Goal: Task Accomplishment & Management: Manage account settings

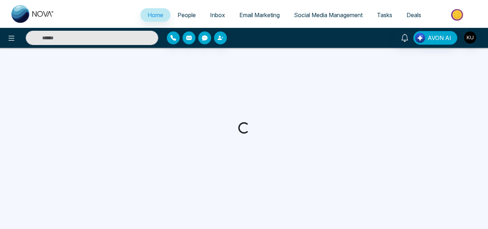
select select "*"
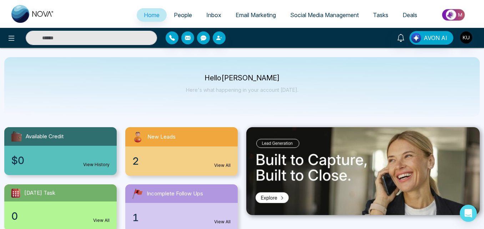
click at [238, 115] on div "Hello Kumar Arunan Here's what happening in your account today." at bounding box center [242, 86] width 476 height 59
click at [223, 161] on div "2 View All" at bounding box center [181, 160] width 113 height 29
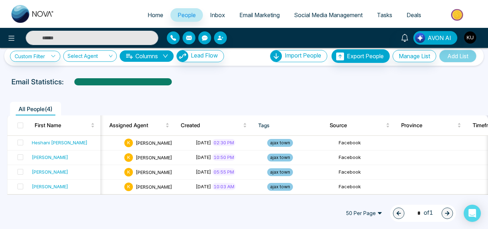
scroll to position [0, 286]
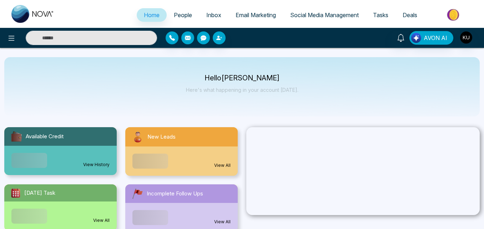
select select "*"
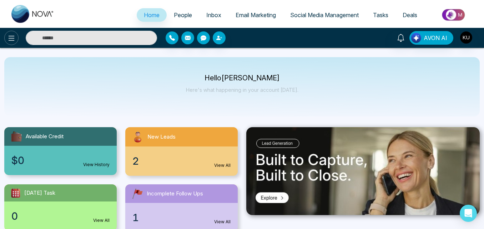
click at [11, 33] on button at bounding box center [11, 38] width 14 height 14
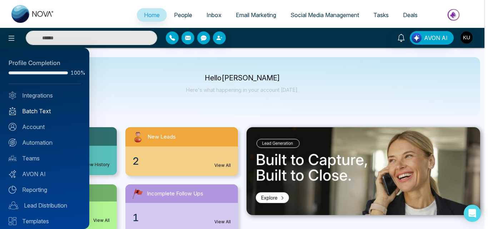
click at [38, 111] on link "Batch Text" at bounding box center [45, 111] width 72 height 9
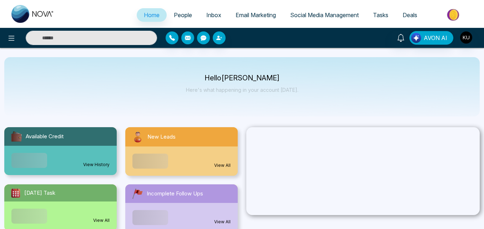
select select "*"
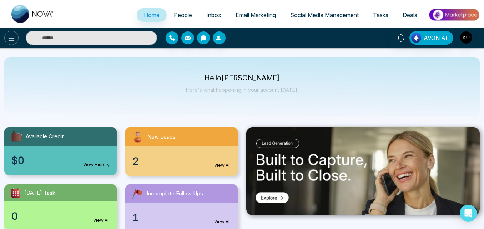
click at [11, 41] on icon at bounding box center [11, 38] width 9 height 9
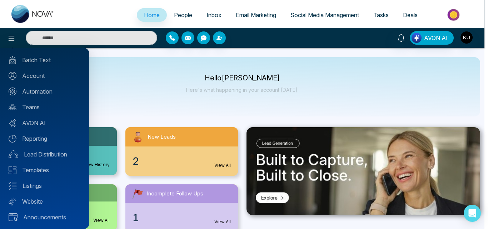
scroll to position [52, 0]
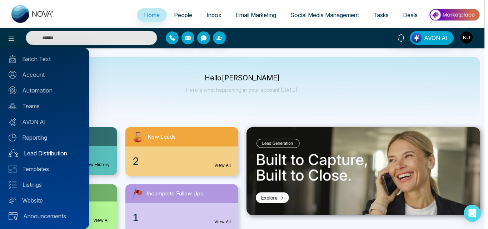
click at [52, 155] on link "Lead Distribution" at bounding box center [45, 153] width 72 height 9
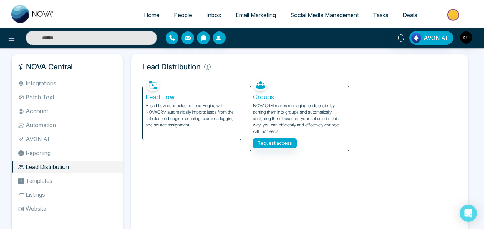
select select "*"
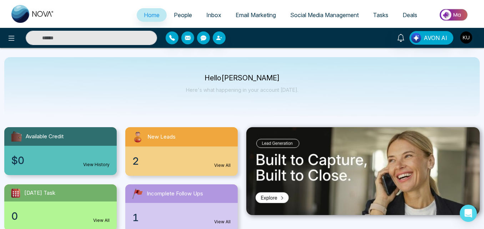
click at [206, 11] on link "Inbox" at bounding box center [213, 15] width 29 height 14
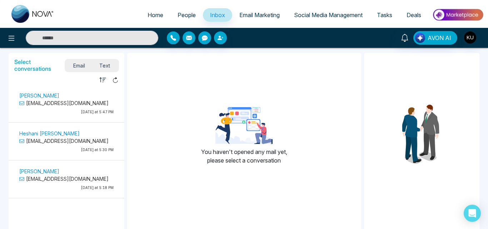
click at [49, 132] on p "Heshani [PERSON_NAME]" at bounding box center [66, 134] width 94 height 8
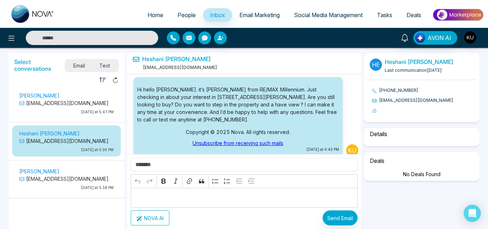
scroll to position [112, 0]
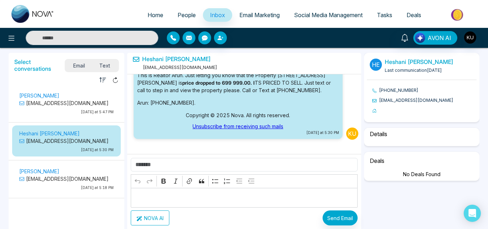
select select "*"
select select "********"
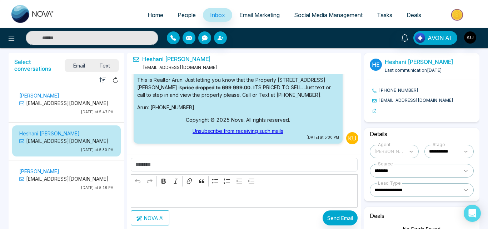
click at [361, 78] on div "[DATE] at 4:43 PM Ku [DATE] at 5:30 PM Ku" at bounding box center [244, 131] width 234 height 115
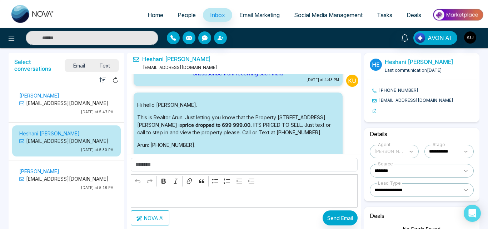
click at [361, 78] on div "[DATE] at 4:43 PM Ku [DATE] at 5:30 PM Ku" at bounding box center [244, 131] width 234 height 115
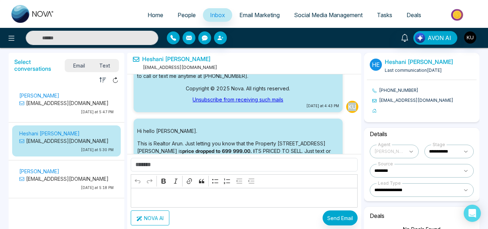
click at [361, 78] on div "[DATE] at 4:43 PM Ku [DATE] at 5:30 PM Ku" at bounding box center [244, 131] width 234 height 115
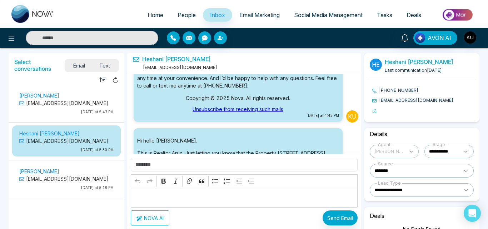
scroll to position [26, 0]
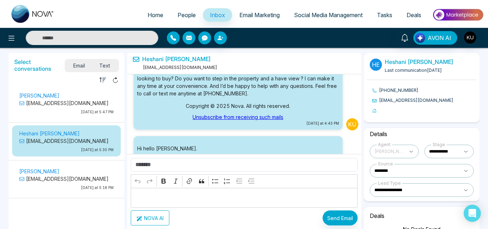
click at [361, 78] on div "Heshani [PERSON_NAME] [EMAIL_ADDRESS][DOMAIN_NAME] [DATE] at 4:43 PM Ku [DATE] …" at bounding box center [244, 167] width 237 height 232
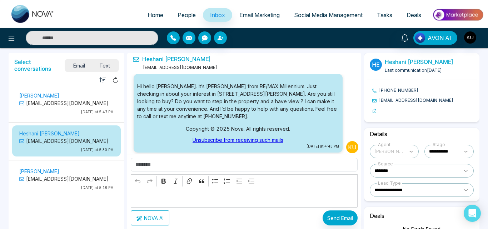
scroll to position [0, 0]
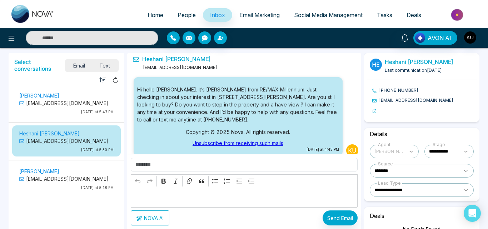
click at [299, 116] on p "Hi hello [PERSON_NAME]. it’s [PERSON_NAME] from RE/MAX Millennium. Just checkin…" at bounding box center [238, 105] width 202 height 38
click at [59, 104] on p "[EMAIL_ADDRESS][DOMAIN_NAME]" at bounding box center [66, 103] width 94 height 8
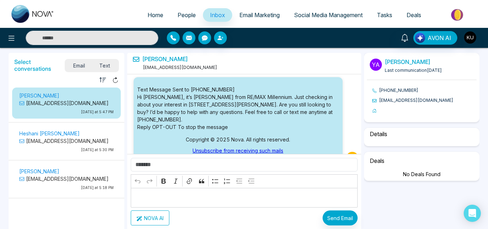
scroll to position [132, 0]
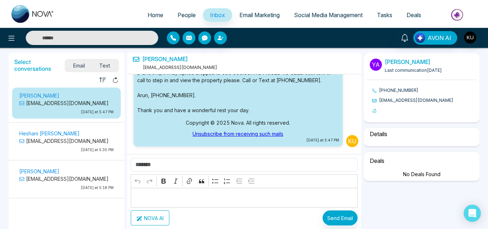
select select "*"
select select "********"
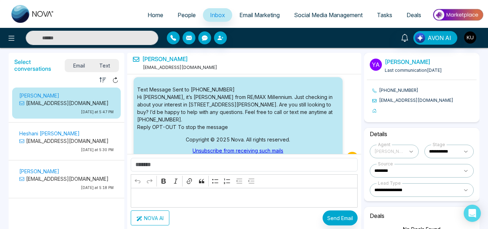
scroll to position [97, 0]
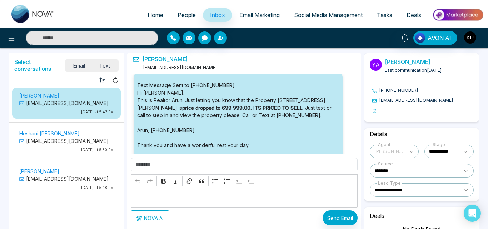
click at [54, 179] on p "[EMAIL_ADDRESS][DOMAIN_NAME]" at bounding box center [66, 179] width 94 height 8
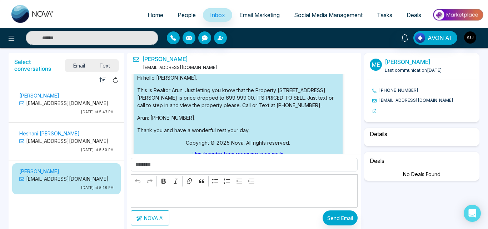
scroll to position [124, 0]
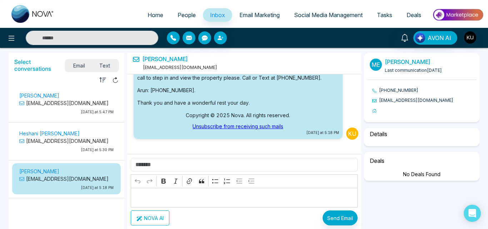
select select "*"
select select "********"
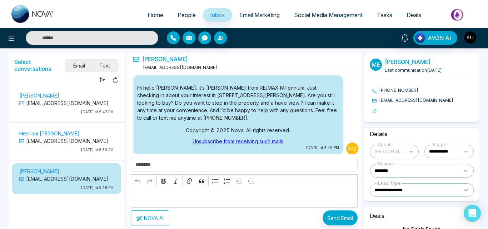
scroll to position [0, 0]
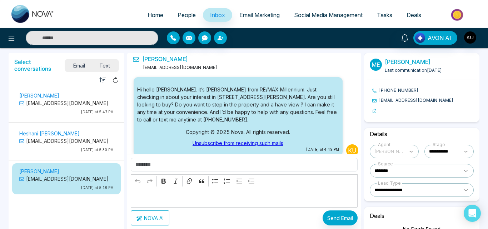
click at [109, 63] on span "Text" at bounding box center [104, 66] width 25 height 10
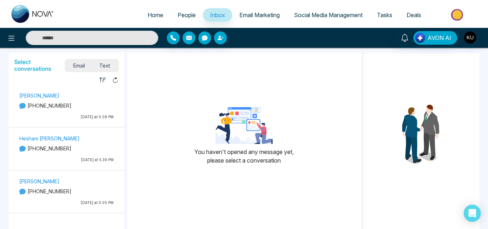
click at [58, 139] on p "Heshani [PERSON_NAME]" at bounding box center [66, 139] width 94 height 8
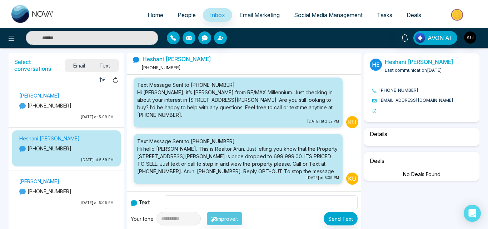
scroll to position [12, 0]
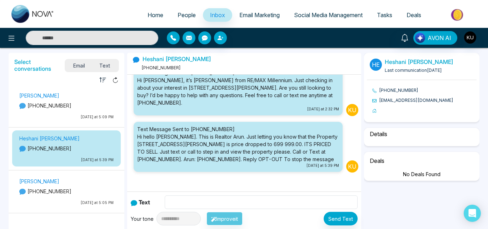
select select "*"
select select "********"
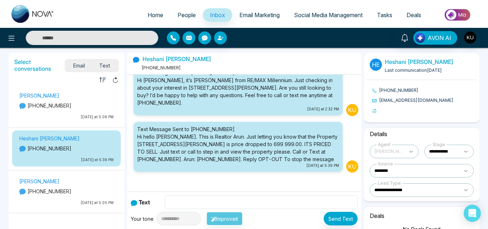
click at [55, 187] on div "[PERSON_NAME] [PHONE_NUMBER] [DATE] at 5:05 PM" at bounding box center [66, 193] width 101 height 32
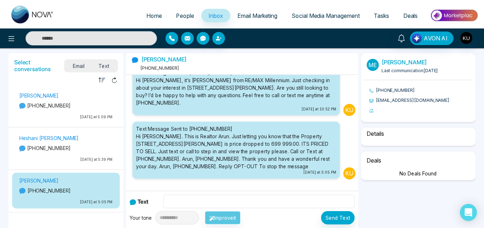
scroll to position [20, 0]
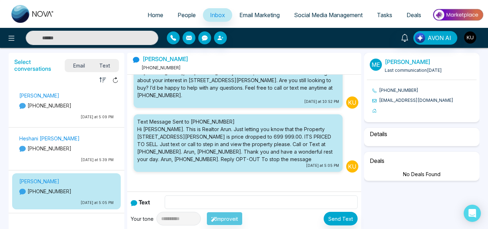
select select "*"
select select "********"
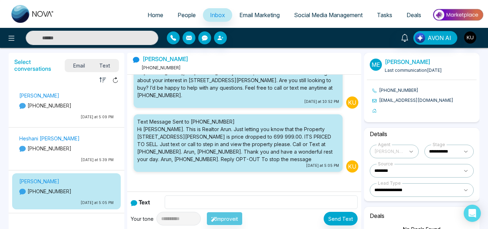
click at [39, 103] on p "[PHONE_NUMBER]" at bounding box center [66, 106] width 94 height 8
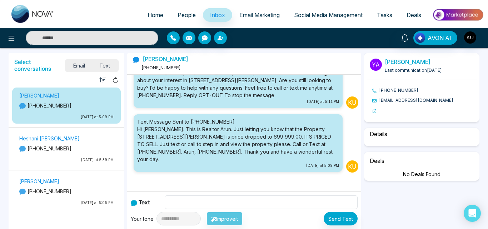
select select "*"
select select "********"
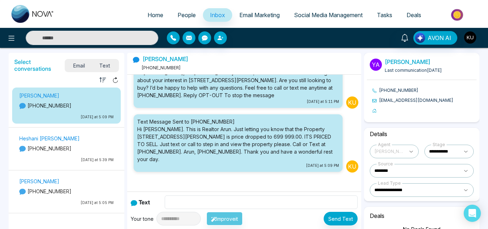
click at [148, 13] on span "Home" at bounding box center [156, 14] width 16 height 7
select select "*"
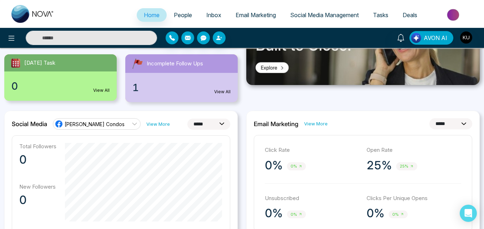
scroll to position [157, 0]
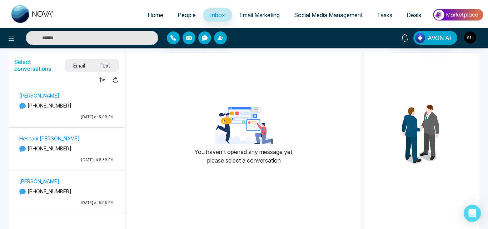
click at [149, 15] on span "Home" at bounding box center [156, 14] width 16 height 7
select select "*"
